Goal: Information Seeking & Learning: Learn about a topic

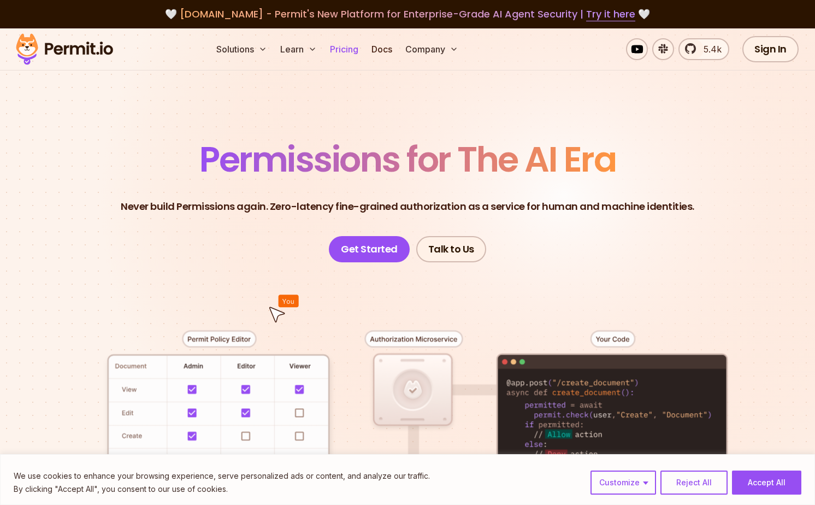
click at [337, 48] on link "Pricing" at bounding box center [343, 49] width 37 height 22
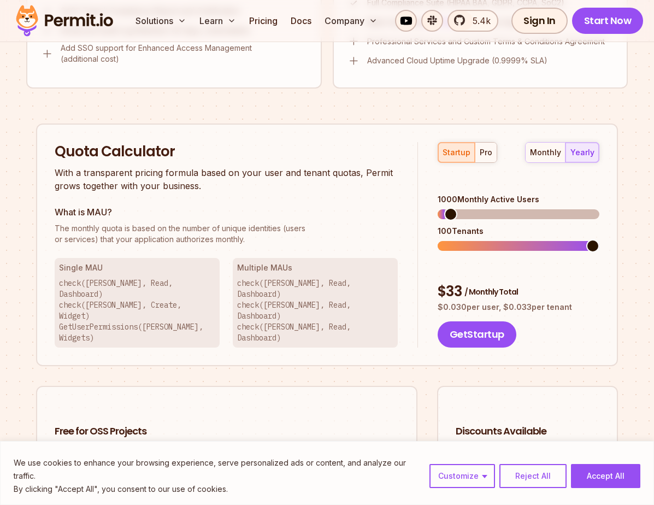
scroll to position [836, 0]
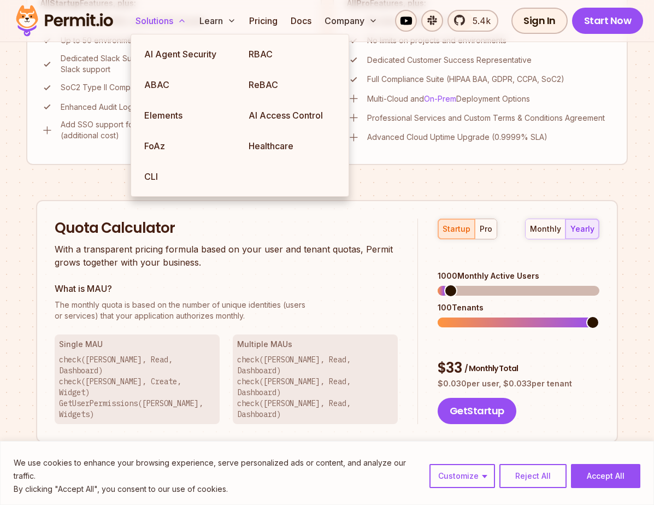
click at [169, 17] on button "Solutions" at bounding box center [161, 21] width 60 height 22
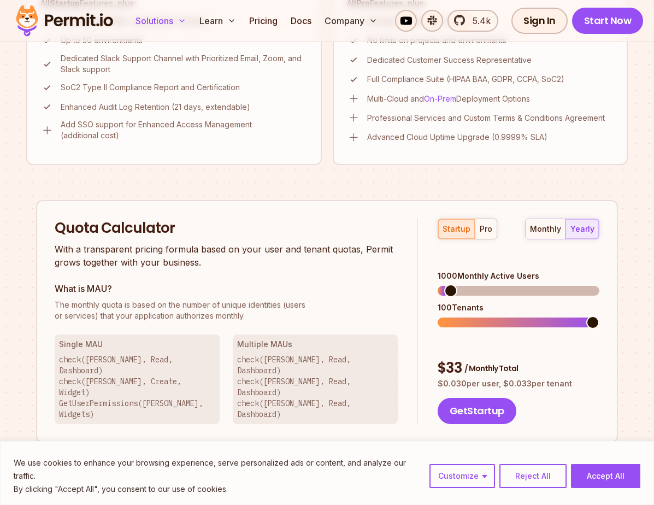
click at [169, 17] on button "Solutions" at bounding box center [161, 21] width 60 height 22
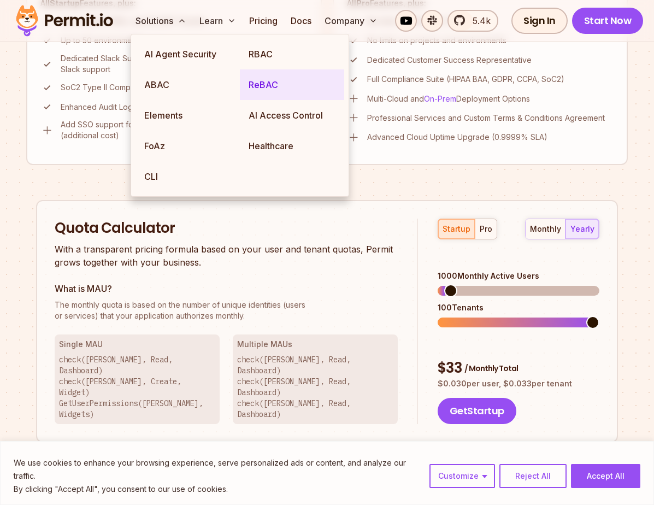
click at [267, 85] on link "ReBAC" at bounding box center [292, 84] width 104 height 31
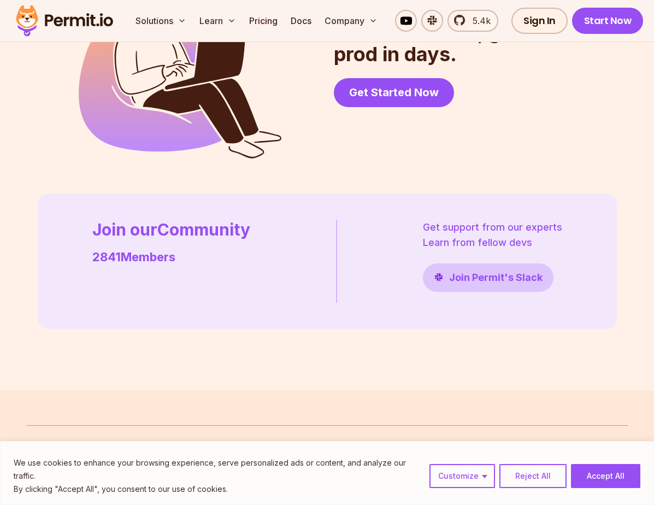
scroll to position [3074, 0]
